Goal: Contribute content: Contribute content

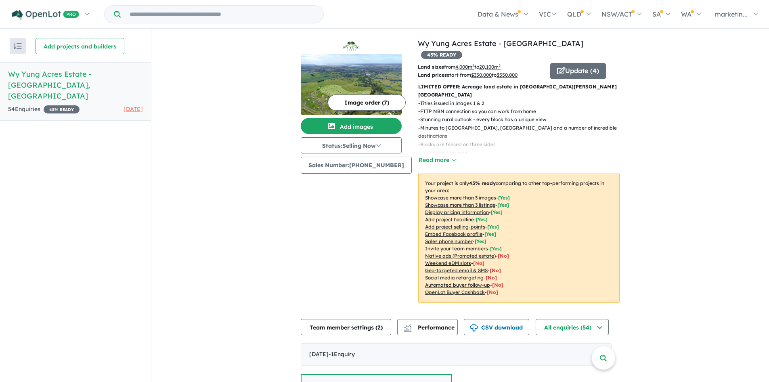
click at [344, 131] on button "Add images" at bounding box center [351, 126] width 101 height 16
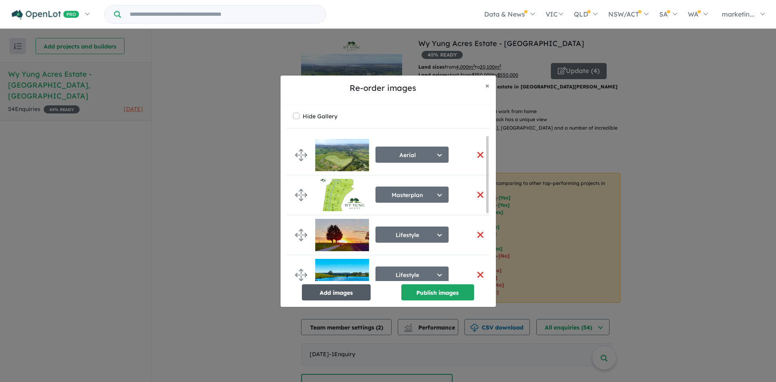
click at [333, 294] on button "Add images" at bounding box center [336, 292] width 69 height 16
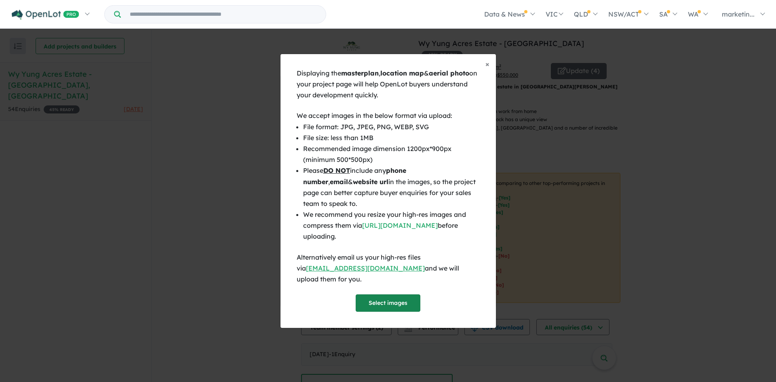
click at [391, 301] on button "Select images" at bounding box center [387, 302] width 65 height 17
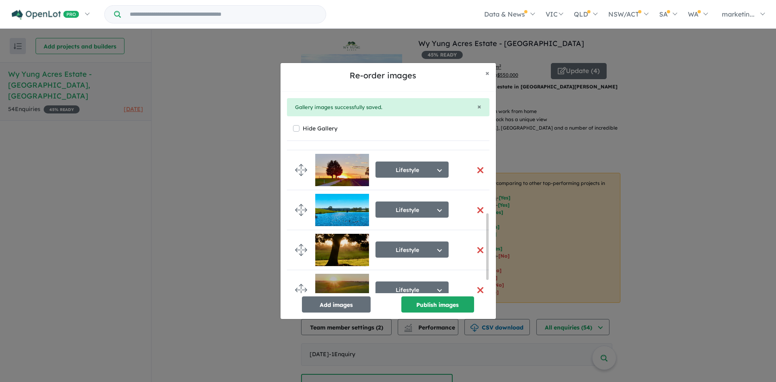
scroll to position [171, 0]
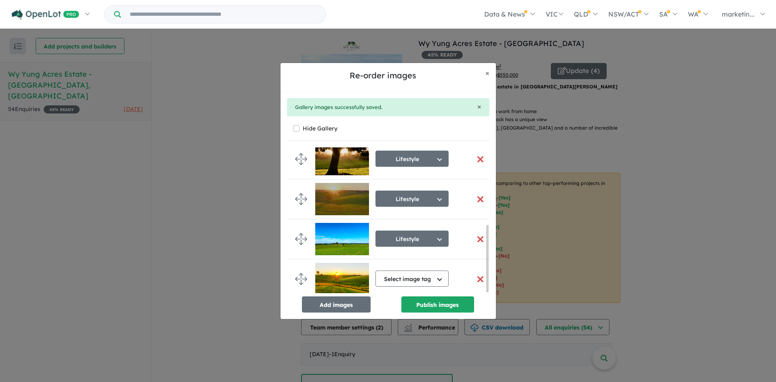
click at [477, 196] on button "button" at bounding box center [480, 199] width 17 height 17
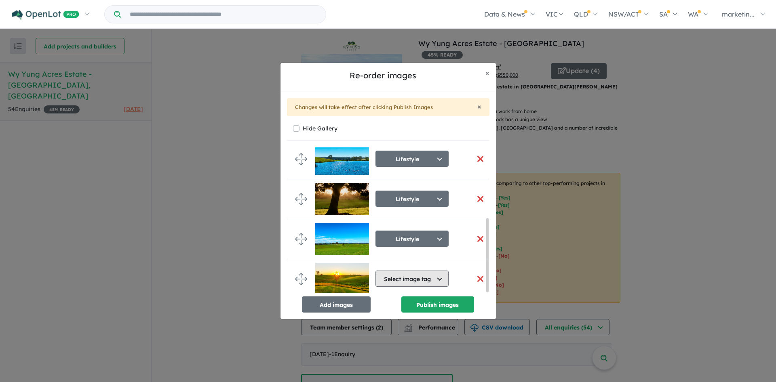
click at [423, 271] on button "Select image tag" at bounding box center [411, 279] width 73 height 16
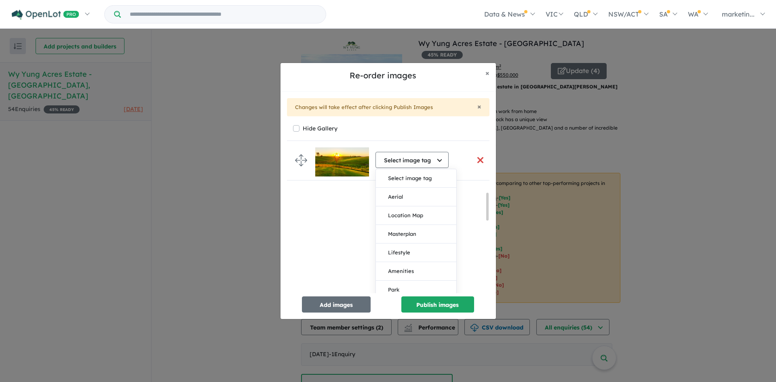
scroll to position [257, 0]
click at [416, 253] on button "Lifestyle" at bounding box center [416, 252] width 80 height 19
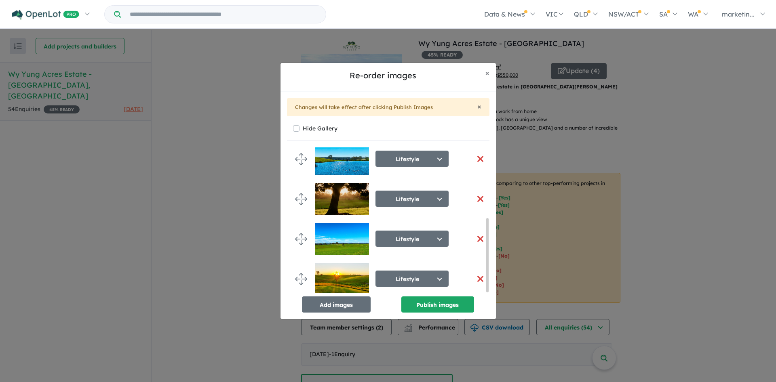
scroll to position [141, 0]
click at [451, 307] on button "Publish images" at bounding box center [437, 304] width 73 height 16
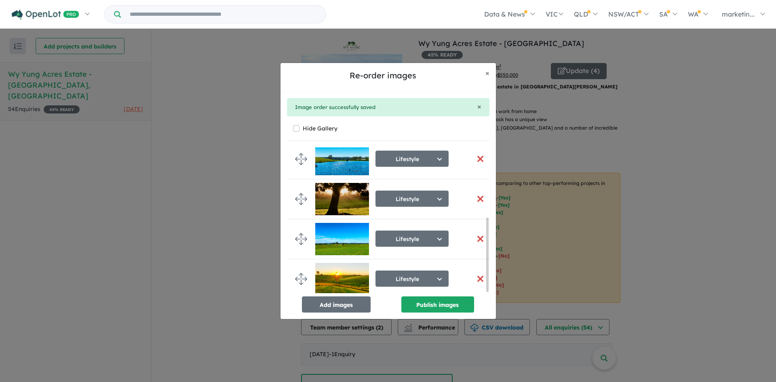
scroll to position [0, 0]
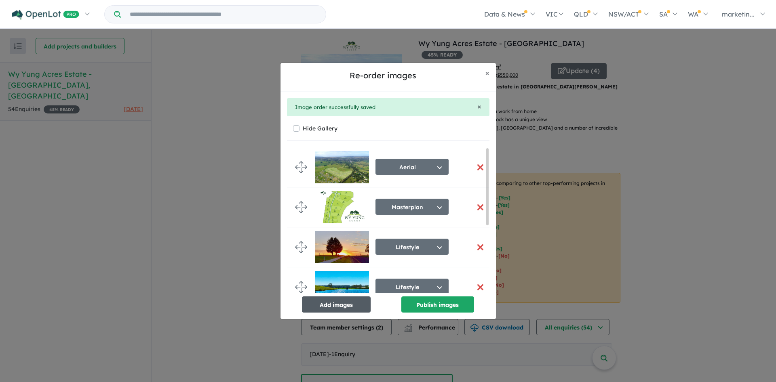
click at [340, 305] on button "Add images" at bounding box center [336, 304] width 69 height 16
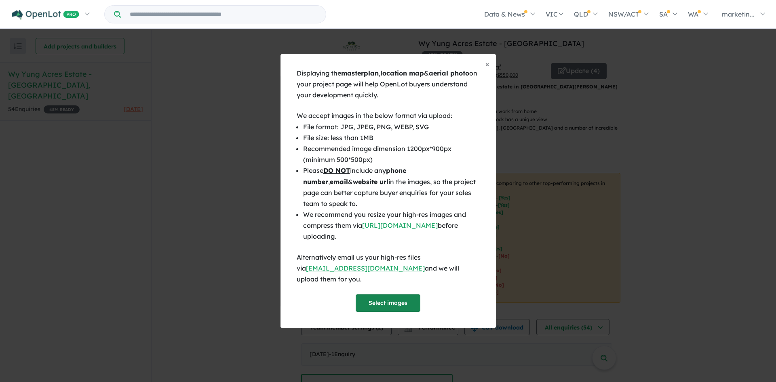
click at [376, 295] on button "Select images" at bounding box center [387, 302] width 65 height 17
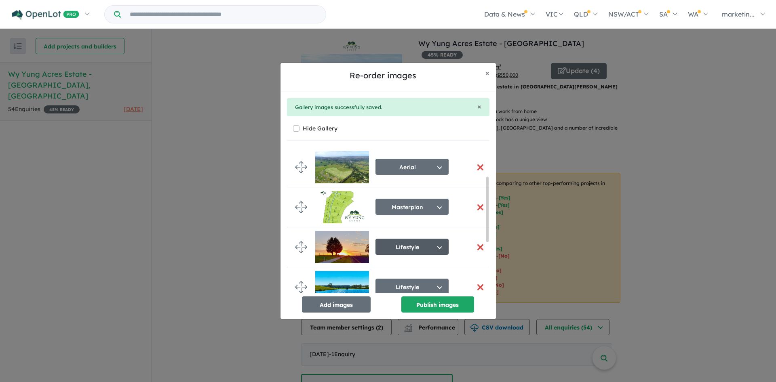
scroll to position [171, 0]
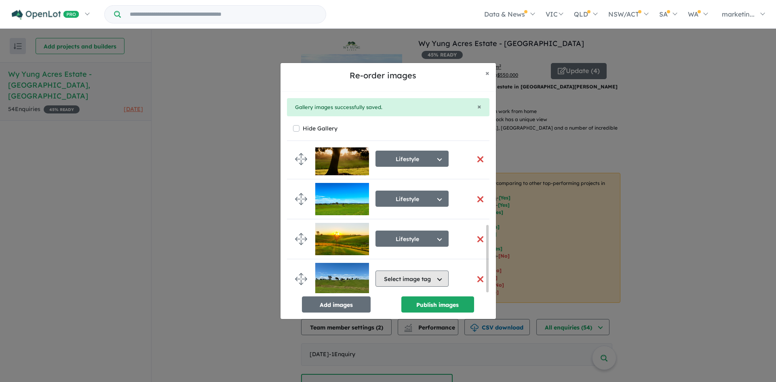
click at [418, 273] on button "Select image tag" at bounding box center [411, 279] width 73 height 16
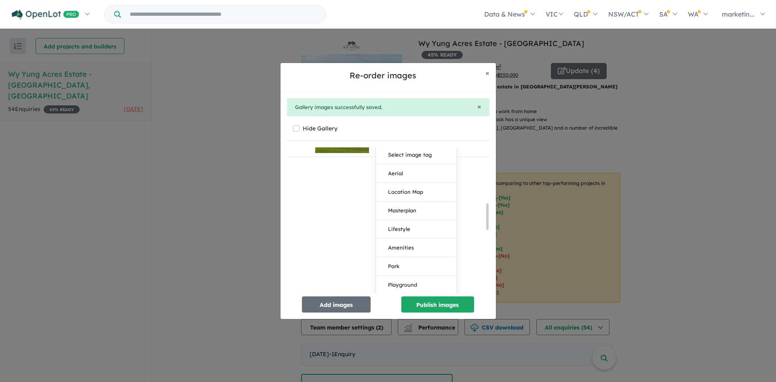
scroll to position [339, 0]
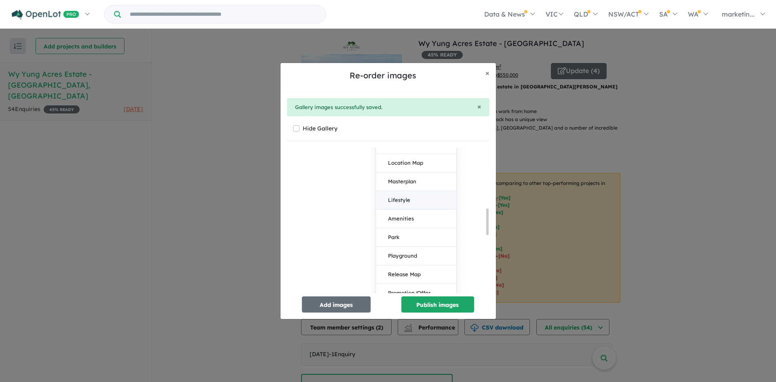
click at [412, 195] on button "Lifestyle" at bounding box center [416, 200] width 80 height 19
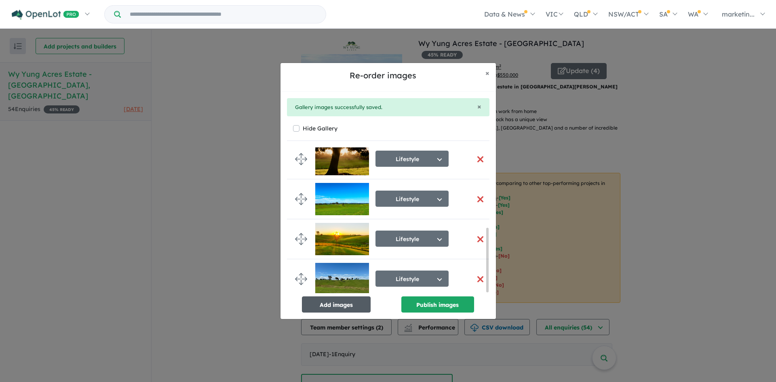
click at [353, 300] on button "Add images" at bounding box center [336, 304] width 69 height 16
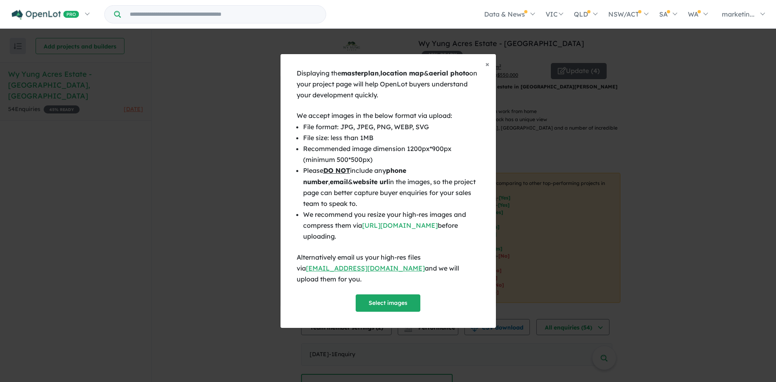
scroll to position [183, 0]
click at [395, 301] on button "Select images" at bounding box center [387, 302] width 65 height 17
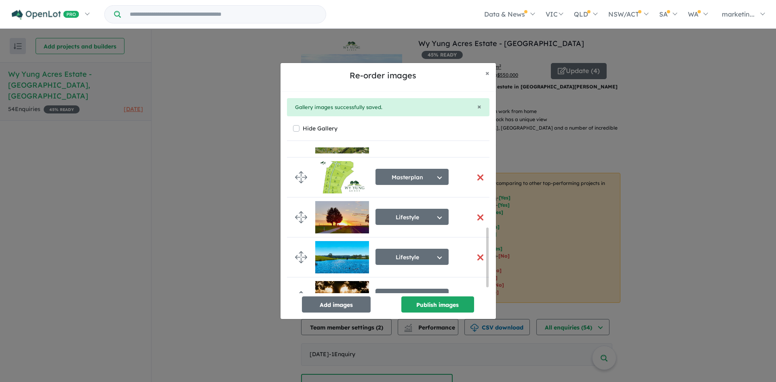
scroll to position [211, 0]
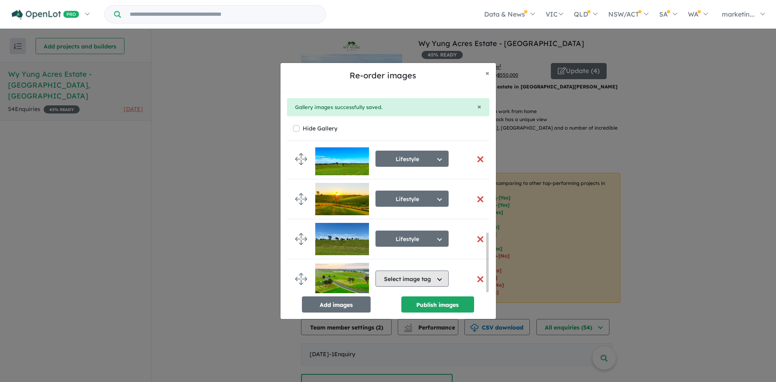
click at [416, 274] on button "Select image tag" at bounding box center [411, 279] width 73 height 16
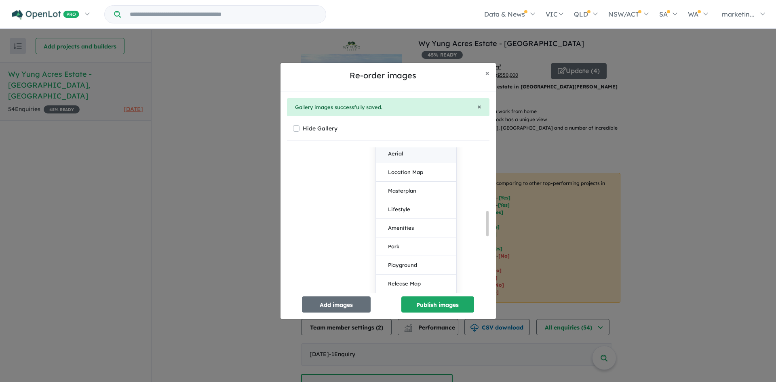
click at [417, 151] on button "Aerial" at bounding box center [416, 154] width 80 height 19
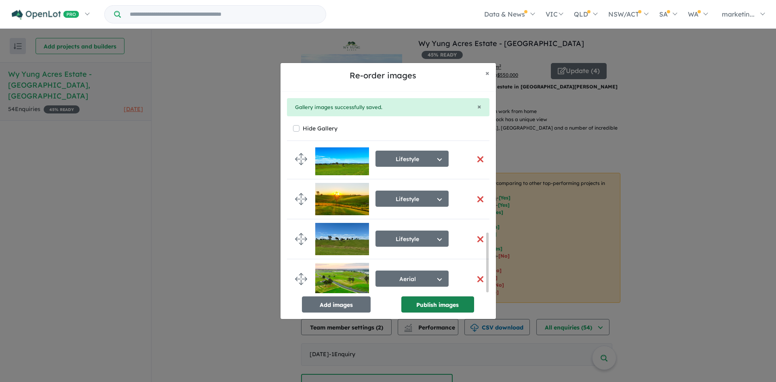
click at [441, 301] on button "Publish images" at bounding box center [437, 304] width 73 height 16
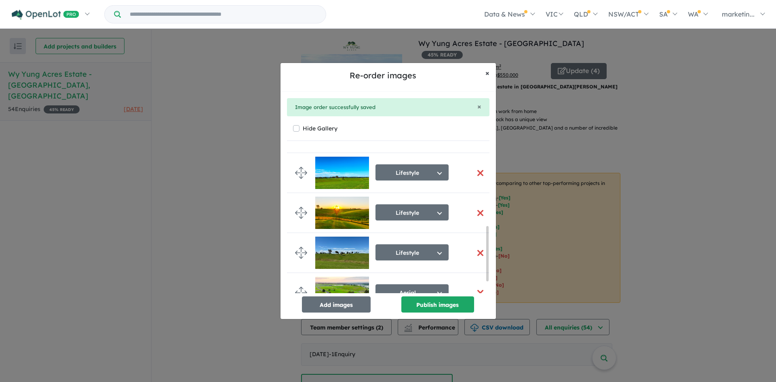
click at [485, 75] on span "×" at bounding box center [487, 72] width 4 height 9
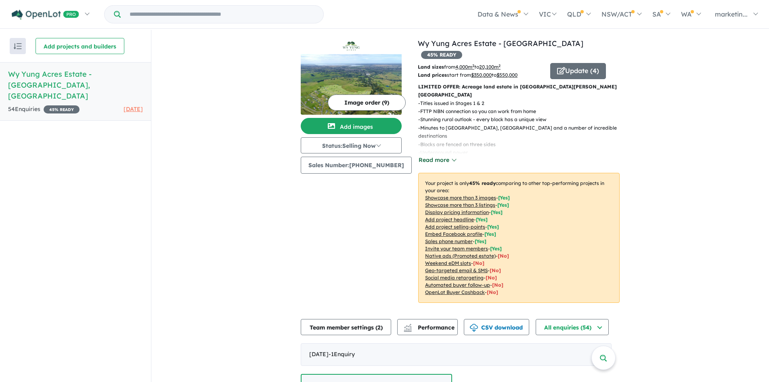
click at [429, 156] on button "Read more" at bounding box center [437, 160] width 38 height 9
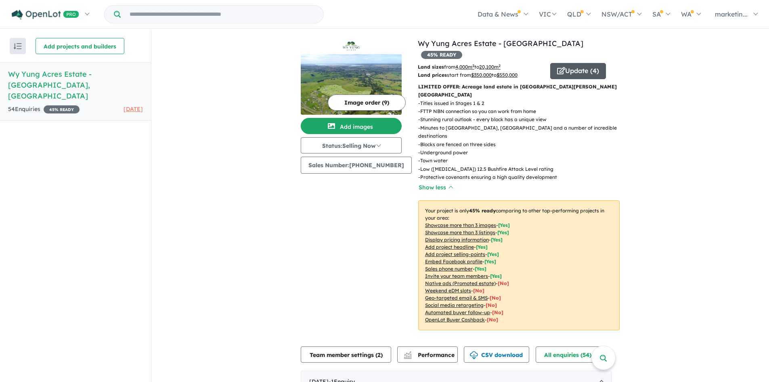
click at [576, 63] on button "Update ( 4 )" at bounding box center [579, 71] width 56 height 16
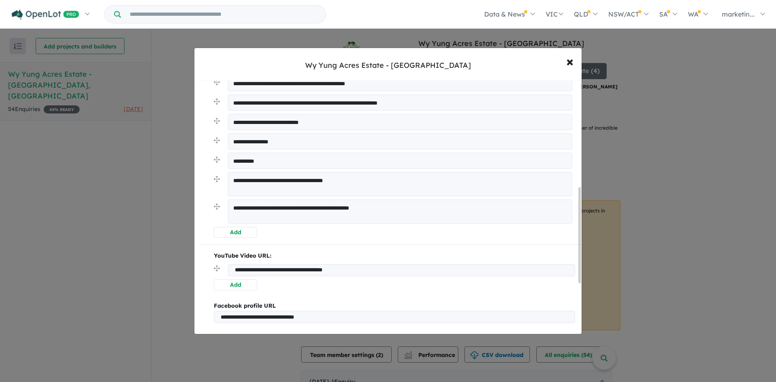
scroll to position [314, 0]
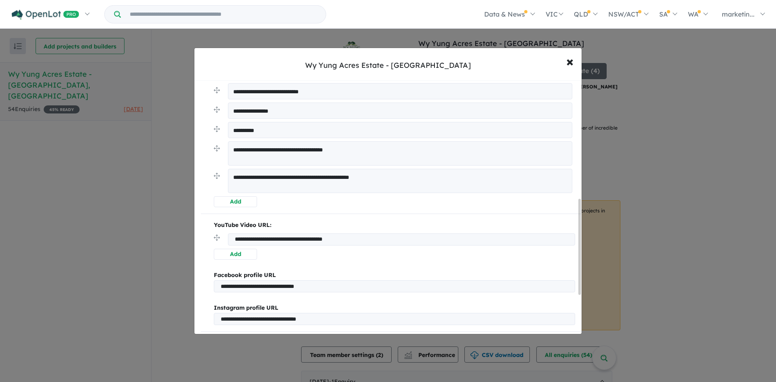
click at [230, 204] on button "Add" at bounding box center [235, 201] width 43 height 11
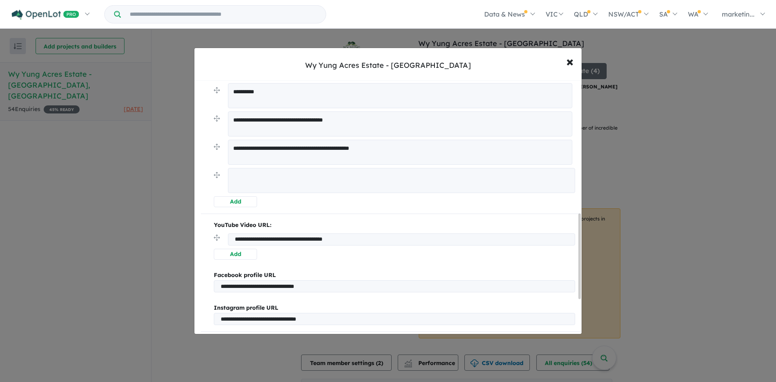
click at [251, 187] on textarea at bounding box center [401, 180] width 347 height 25
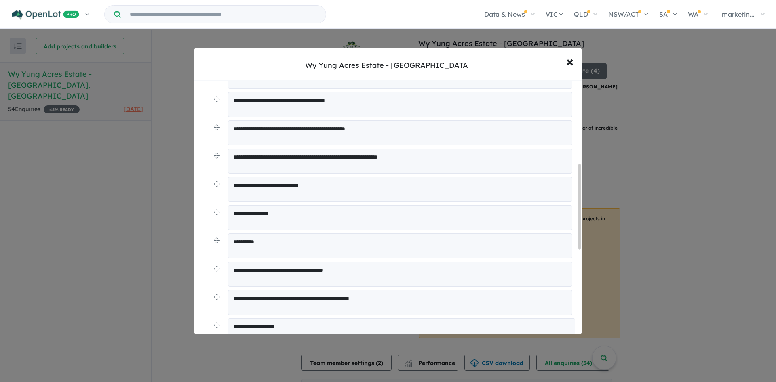
type textarea "**********"
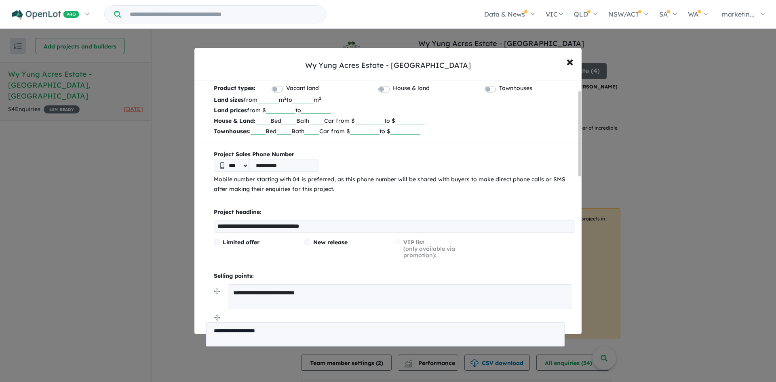
scroll to position [28, 0]
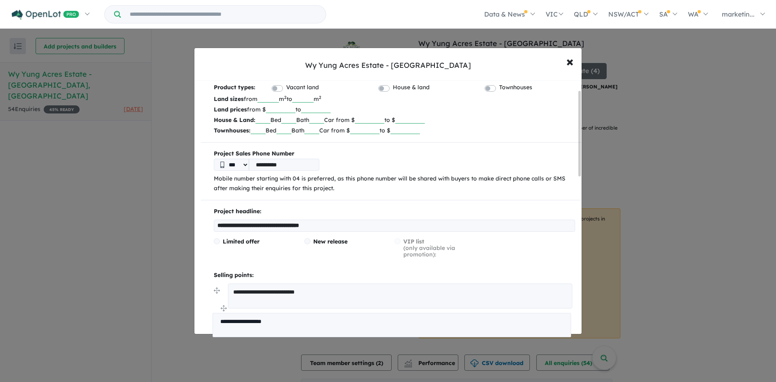
drag, startPoint x: 216, startPoint y: 325, endPoint x: 215, endPoint y: 309, distance: 15.8
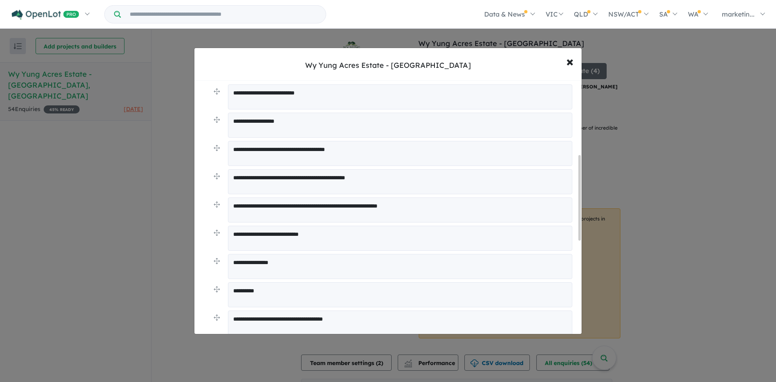
scroll to position [235, 0]
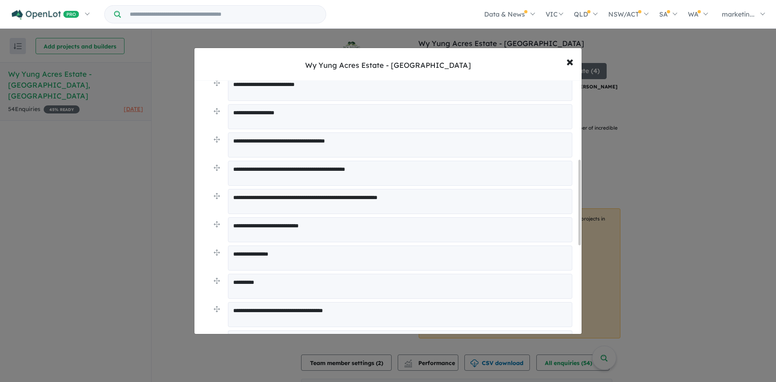
drag, startPoint x: 260, startPoint y: 140, endPoint x: 221, endPoint y: 140, distance: 39.2
click at [221, 140] on li "**********" at bounding box center [394, 146] width 361 height 28
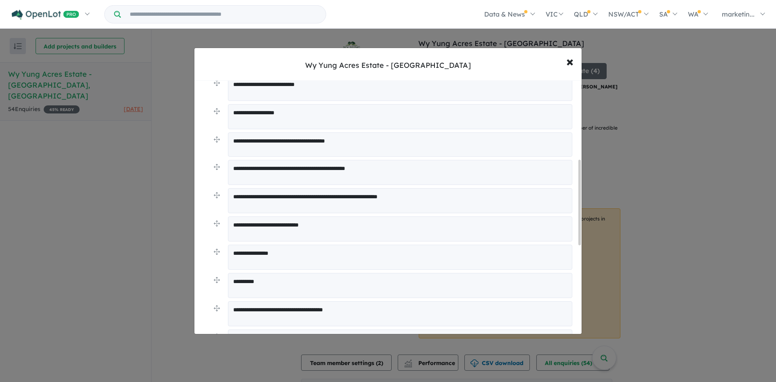
type textarea "**********"
click at [410, 180] on textarea "**********" at bounding box center [400, 172] width 344 height 25
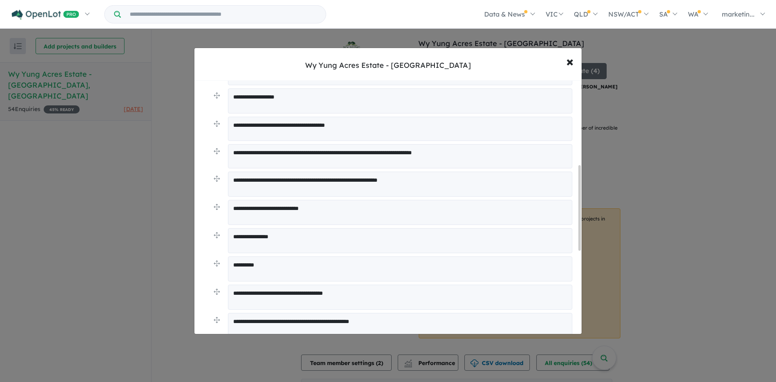
type textarea "**********"
click at [393, 181] on textarea "**********" at bounding box center [400, 184] width 344 height 25
type textarea "**********"
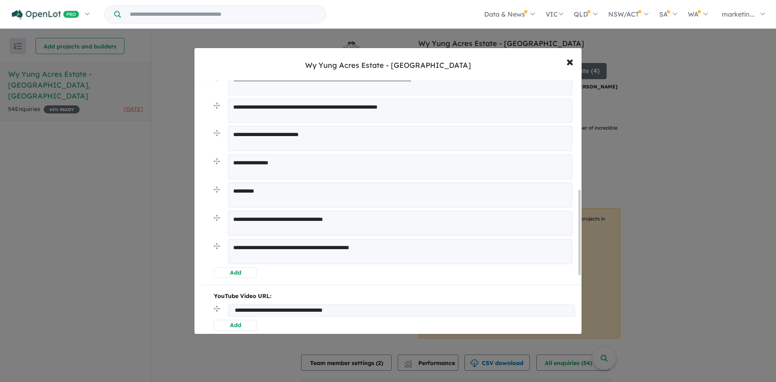
click at [234, 273] on button "Add" at bounding box center [235, 272] width 43 height 11
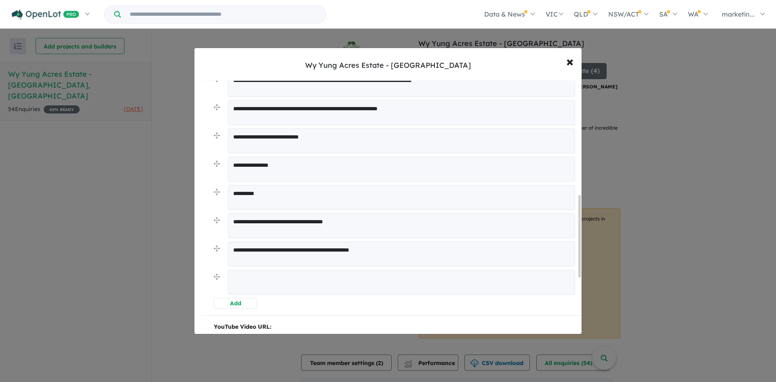
scroll to position [355, 0]
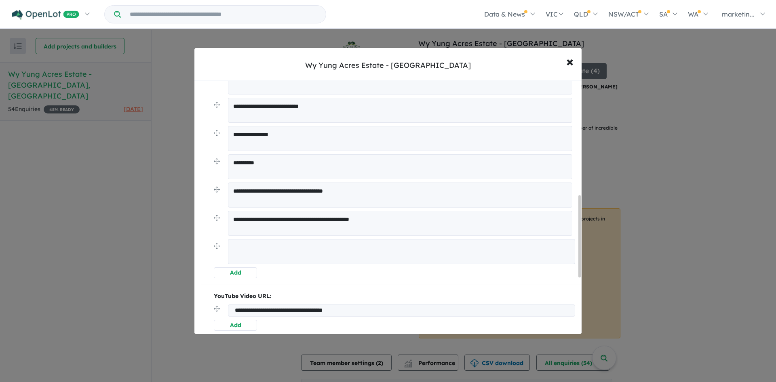
click at [273, 261] on textarea at bounding box center [401, 251] width 347 height 25
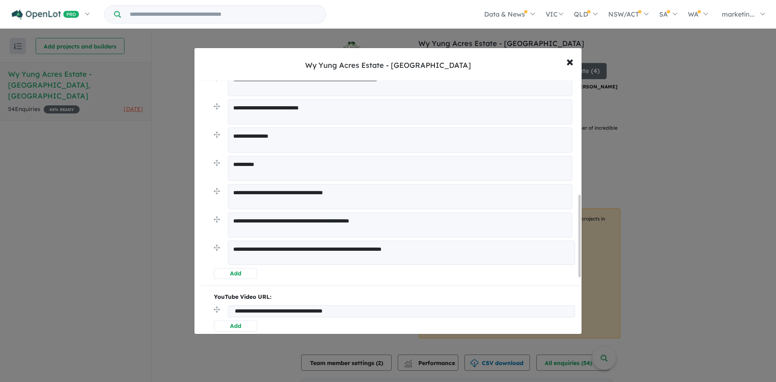
type textarea "**********"
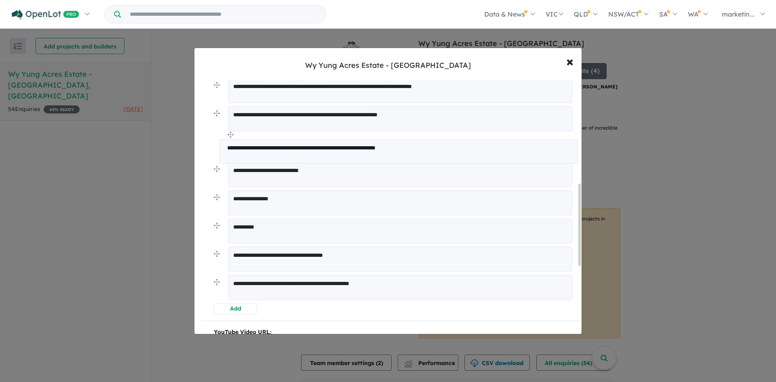
drag, startPoint x: 215, startPoint y: 247, endPoint x: 221, endPoint y: 135, distance: 112.0
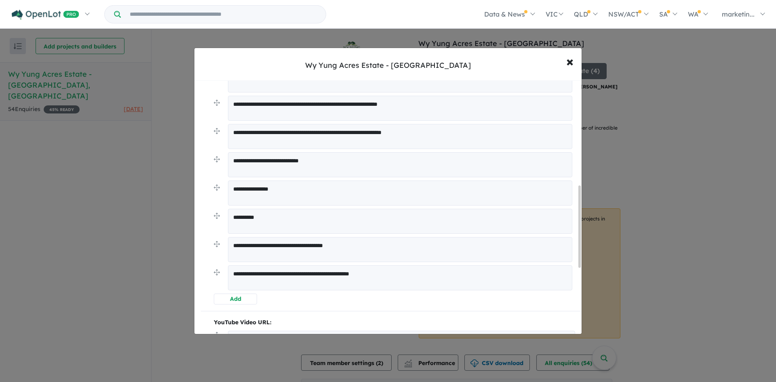
scroll to position [325, 0]
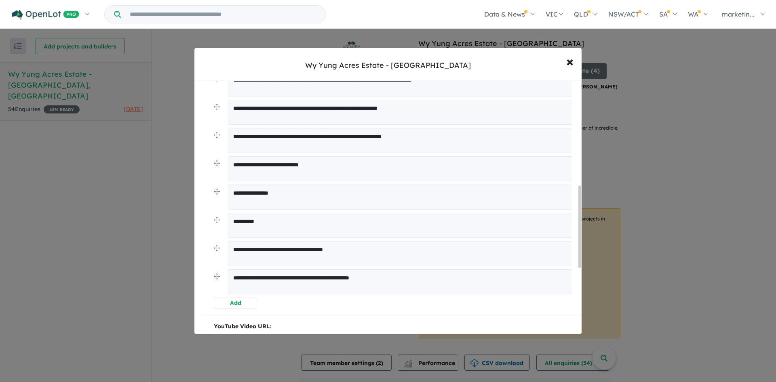
click at [340, 105] on textarea "**********" at bounding box center [400, 112] width 344 height 25
drag, startPoint x: 433, startPoint y: 110, endPoint x: 231, endPoint y: 105, distance: 201.6
click at [231, 105] on textarea "**********" at bounding box center [400, 112] width 344 height 25
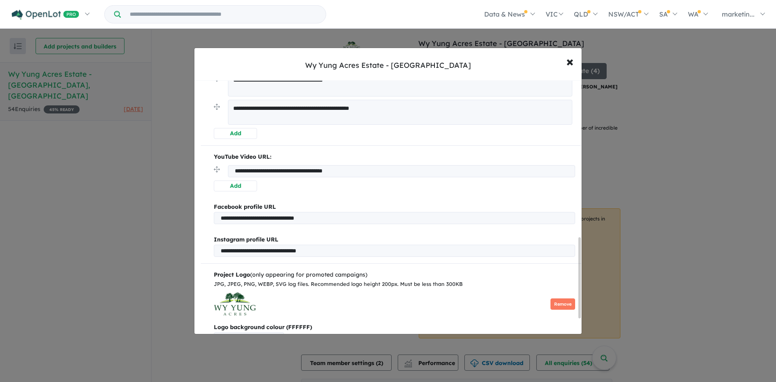
scroll to position [540, 0]
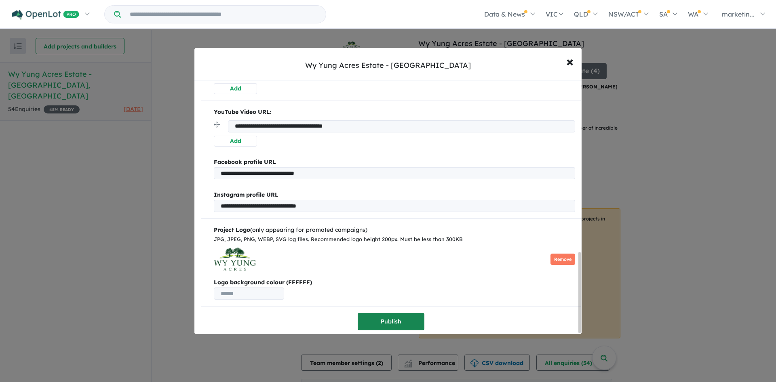
type textarea "**********"
click at [395, 314] on button "Publish" at bounding box center [390, 321] width 67 height 17
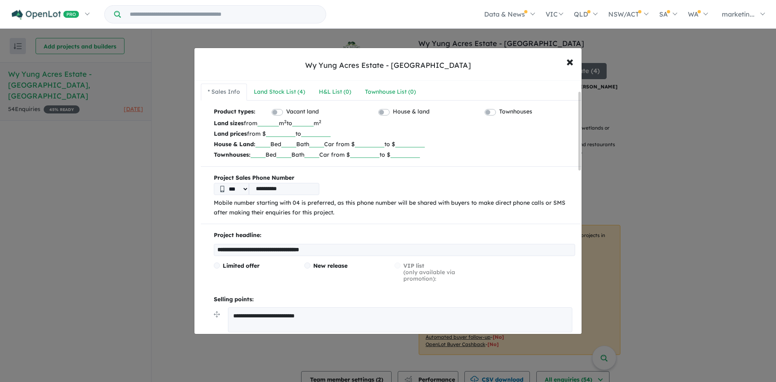
scroll to position [45, 0]
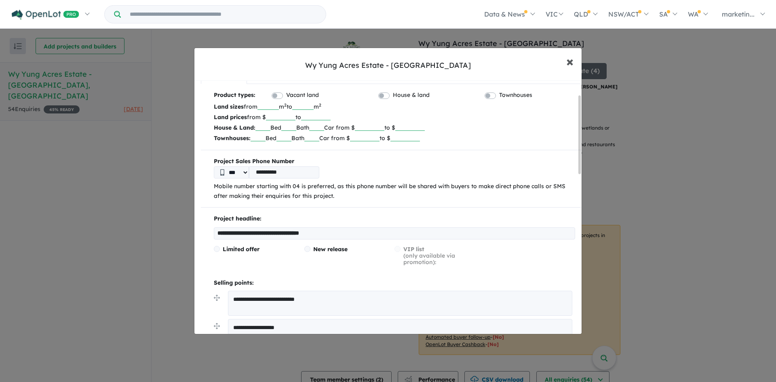
click at [570, 63] on span "×" at bounding box center [569, 61] width 7 height 17
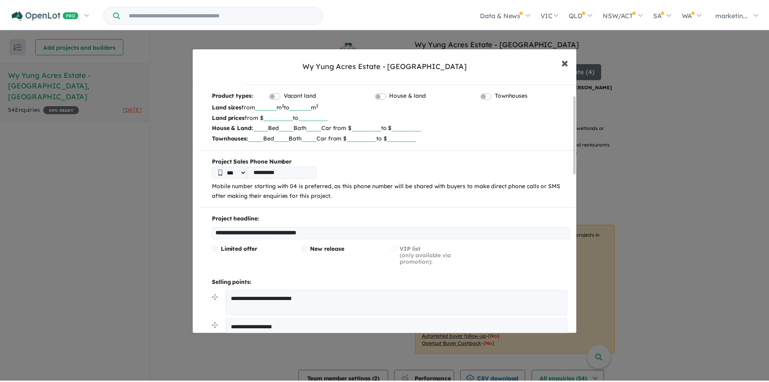
scroll to position [0, 0]
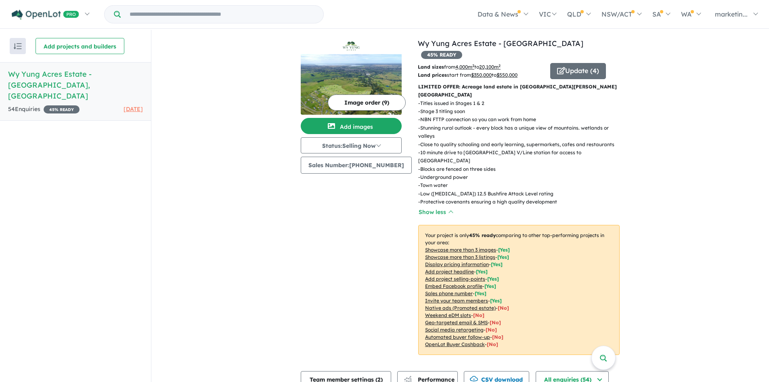
click at [682, 198] on div "View all projects in your account Wy Yung Acres Estate - Wy Yung 45 % READY Lan…" at bounding box center [460, 261] width 618 height 463
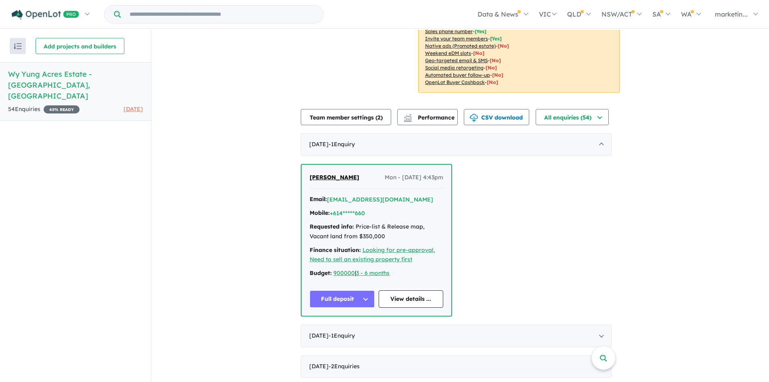
scroll to position [296, 0]
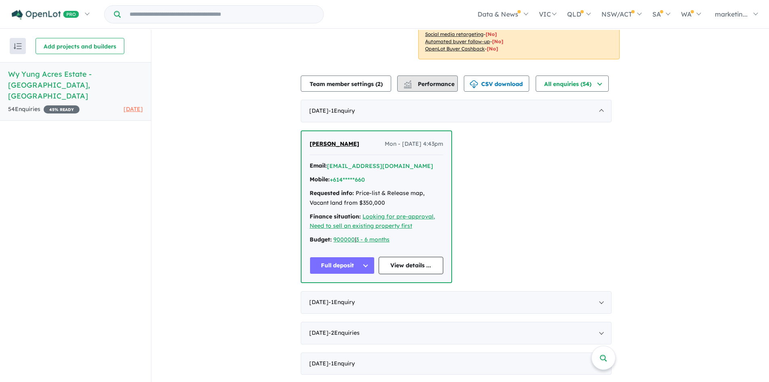
click at [430, 76] on button "Performance" at bounding box center [427, 84] width 61 height 16
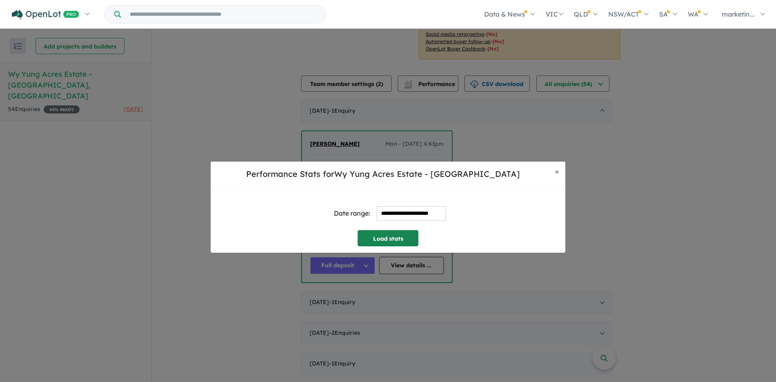
click at [393, 236] on button "Load stats" at bounding box center [387, 238] width 61 height 16
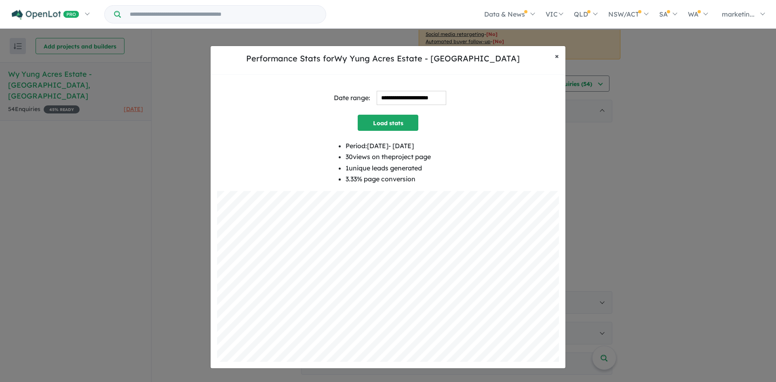
click at [559, 58] on button "× Close" at bounding box center [556, 56] width 17 height 20
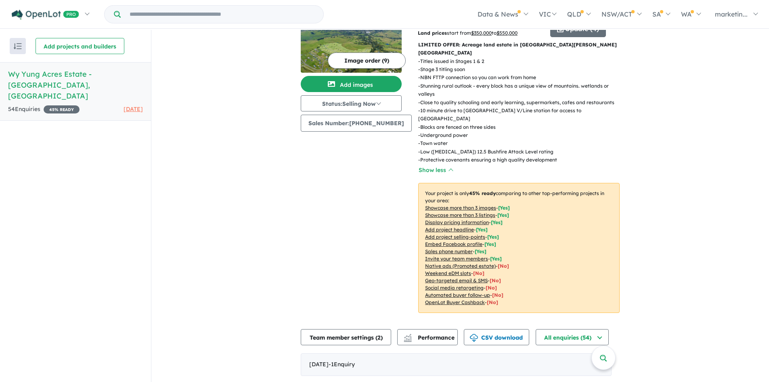
scroll to position [0, 0]
